Goal: Transaction & Acquisition: Subscribe to service/newsletter

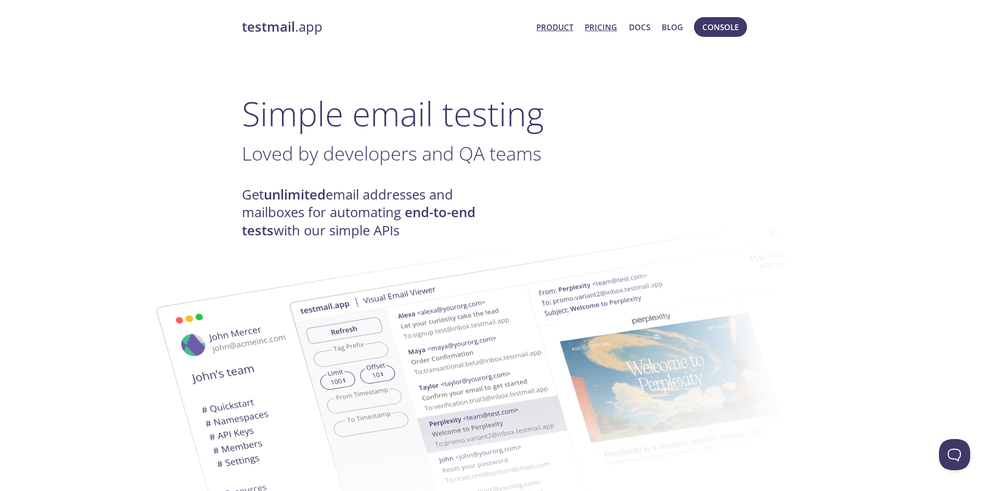
click at [607, 27] on link "Pricing" at bounding box center [601, 27] width 32 height 14
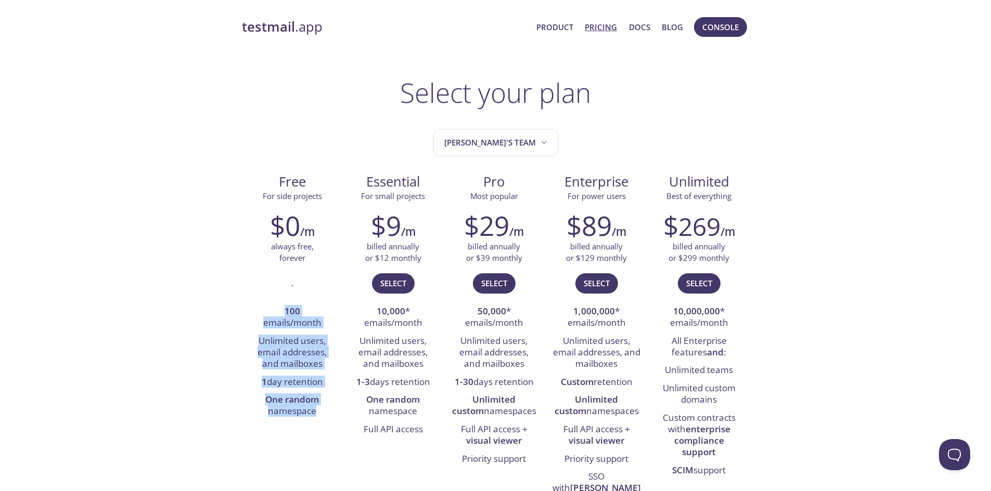
drag, startPoint x: 284, startPoint y: 313, endPoint x: 321, endPoint y: 407, distance: 100.9
click at [321, 407] on ul "100 emails/month Unlimited users, email addresses, and mailboxes 1 day retentio…" at bounding box center [292, 362] width 85 height 118
copy ul "100 emails/month Unlimited users, email addresses, and mailboxes 1 day retentio…"
